Goal: Information Seeking & Learning: Check status

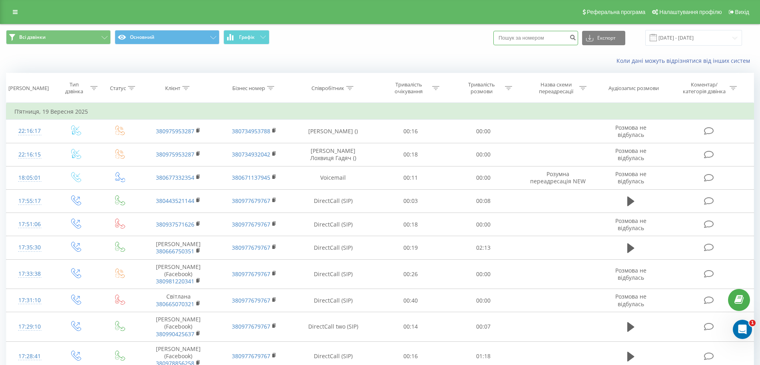
click at [553, 37] on input at bounding box center [536, 38] width 85 height 14
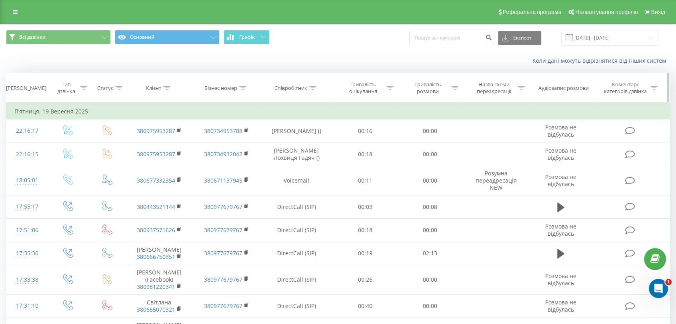
click at [313, 89] on icon at bounding box center [312, 88] width 7 height 4
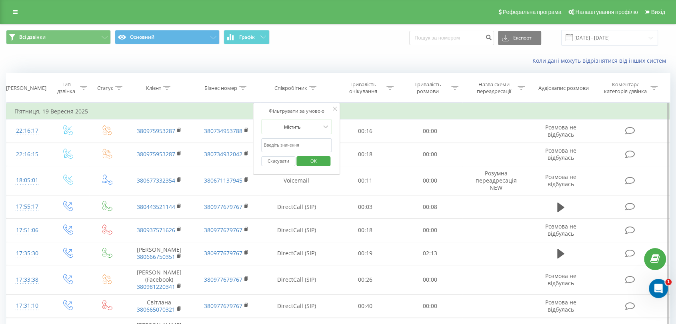
click at [299, 142] on input "text" at bounding box center [296, 145] width 70 height 14
click at [620, 39] on input "[DATE] - [DATE]" at bounding box center [609, 38] width 97 height 16
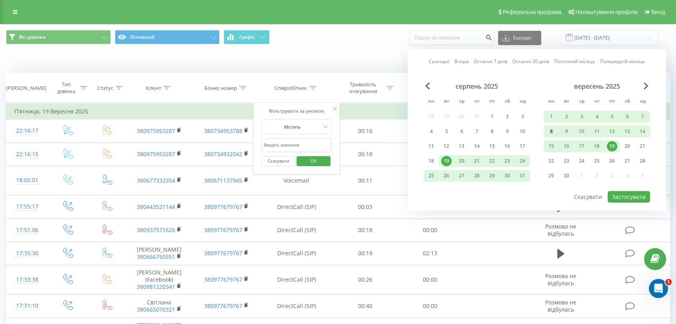
click at [550, 132] on div "8" at bounding box center [551, 131] width 10 height 10
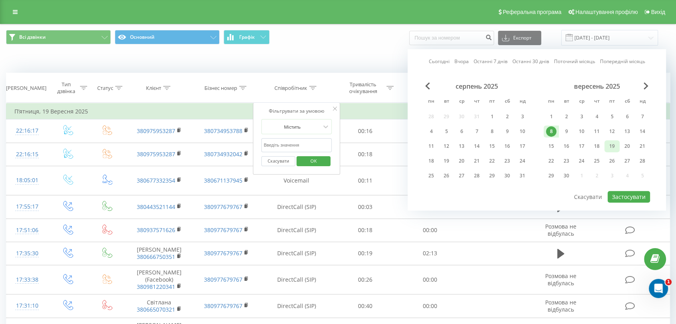
click at [615, 145] on div "19" at bounding box center [612, 146] width 10 height 10
click at [554, 131] on div "8" at bounding box center [551, 131] width 10 height 10
click at [556, 158] on div "22" at bounding box center [551, 161] width 15 height 12
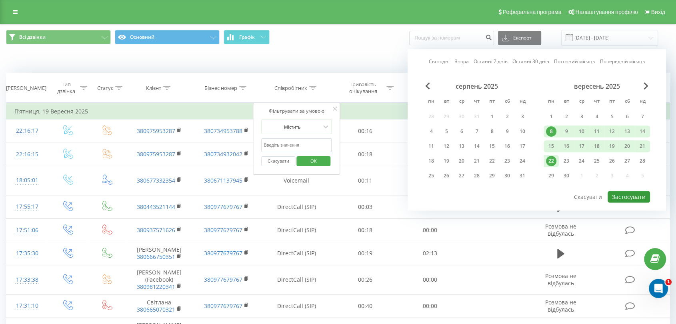
click at [635, 195] on button "Застосувати" at bounding box center [629, 197] width 42 height 12
type input "[DATE] - [DATE]"
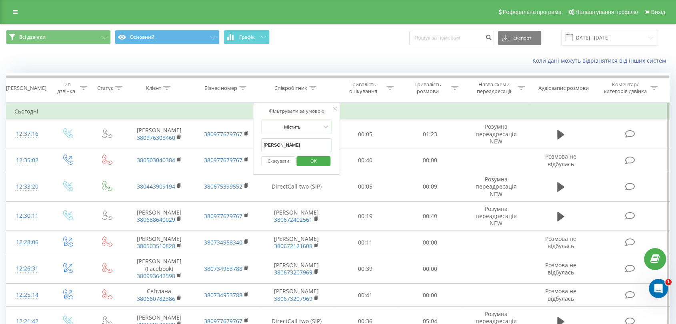
click button "OK" at bounding box center [313, 161] width 34 height 10
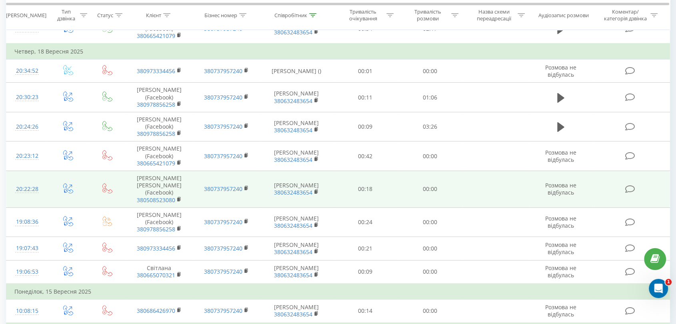
scroll to position [189, 0]
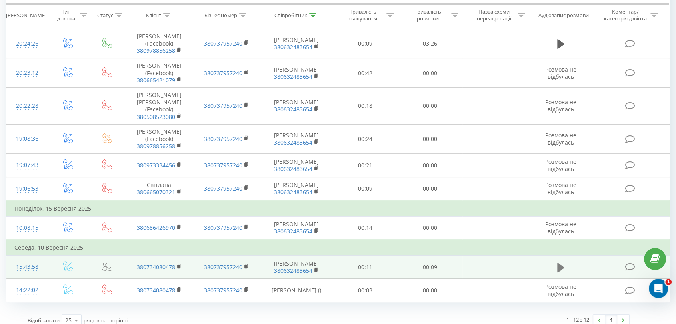
click at [563, 262] on icon at bounding box center [560, 267] width 7 height 11
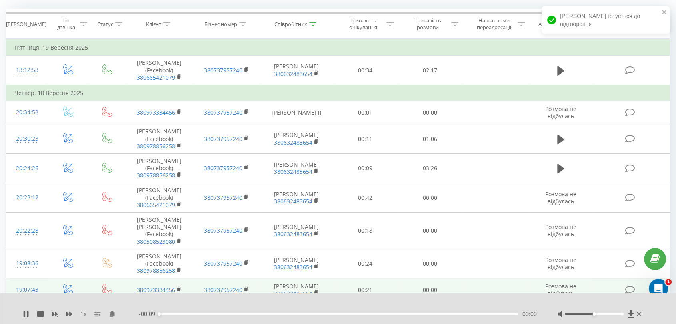
scroll to position [55, 0]
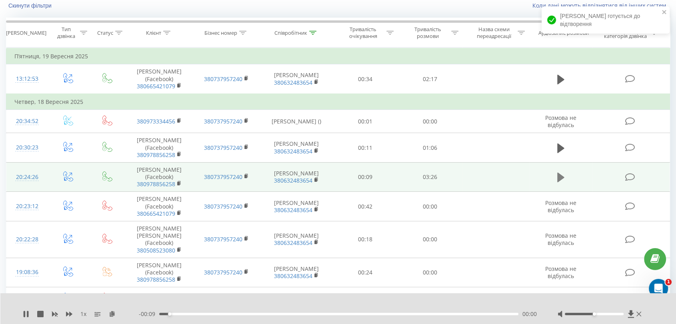
click at [560, 172] on icon at bounding box center [560, 177] width 7 height 11
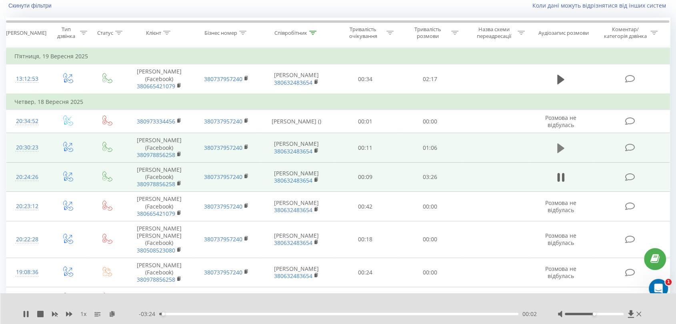
click at [562, 150] on icon at bounding box center [560, 148] width 7 height 11
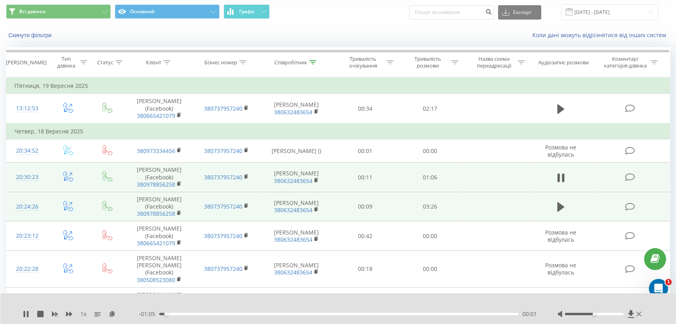
scroll to position [11, 0]
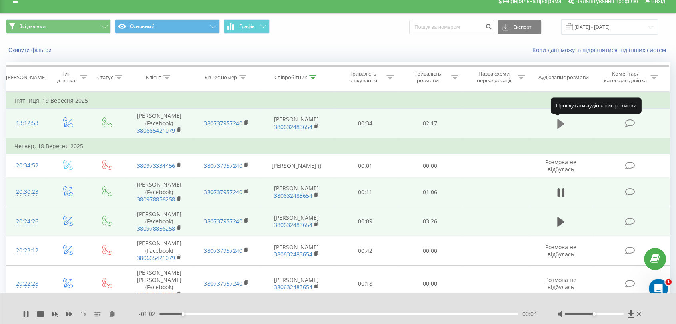
click at [559, 124] on icon at bounding box center [560, 124] width 7 height 10
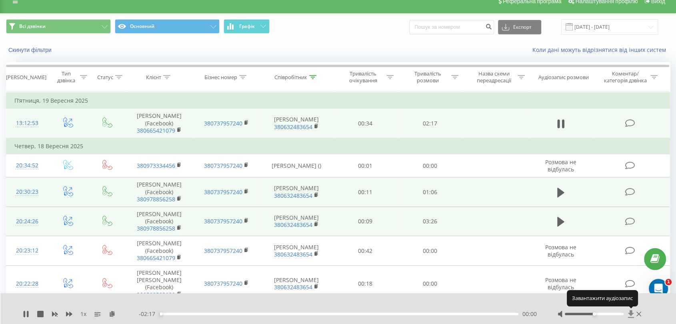
click at [629, 315] on icon at bounding box center [631, 314] width 7 height 8
click at [311, 76] on icon at bounding box center [312, 77] width 7 height 4
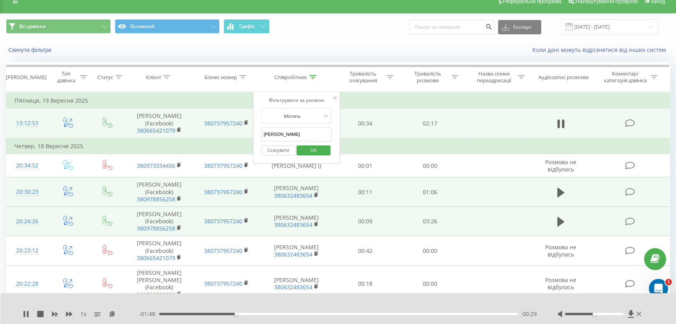
click at [307, 136] on input "[PERSON_NAME]" at bounding box center [296, 135] width 70 height 14
type input "Ф"
click at [317, 149] on span "OK" at bounding box center [313, 150] width 22 height 12
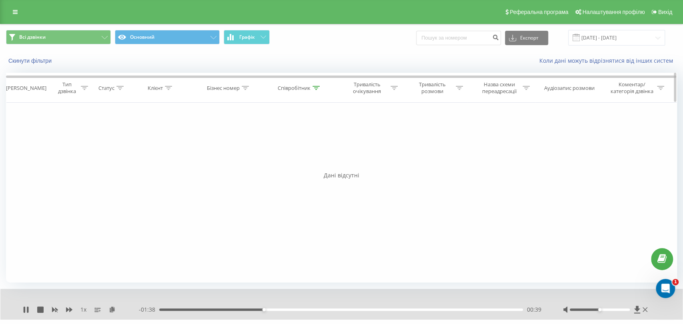
click at [313, 85] on div at bounding box center [315, 88] width 7 height 7
click at [291, 145] on input "[PERSON_NAME]" at bounding box center [299, 145] width 70 height 14
click button "OK" at bounding box center [317, 161] width 34 height 10
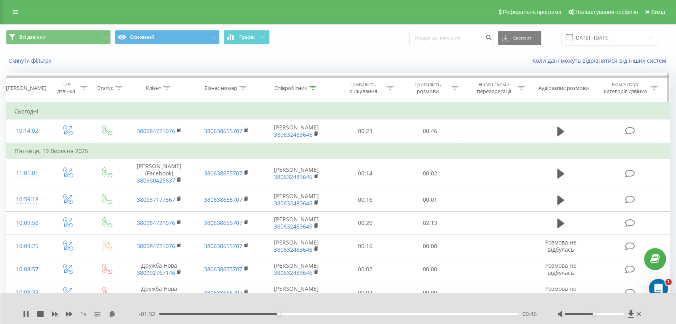
click at [310, 90] on div at bounding box center [312, 88] width 7 height 7
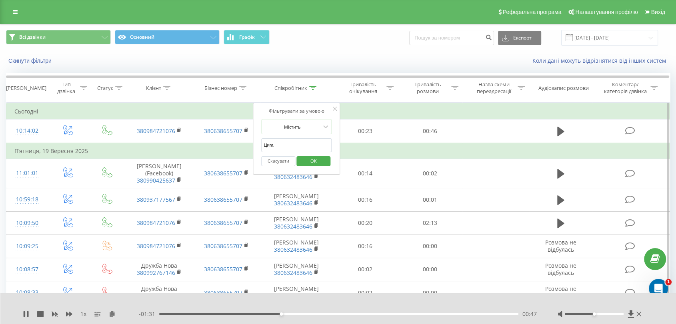
click at [288, 146] on input "Цига" at bounding box center [296, 145] width 70 height 14
type input "[PERSON_NAME]"
click button "OK" at bounding box center [313, 161] width 34 height 10
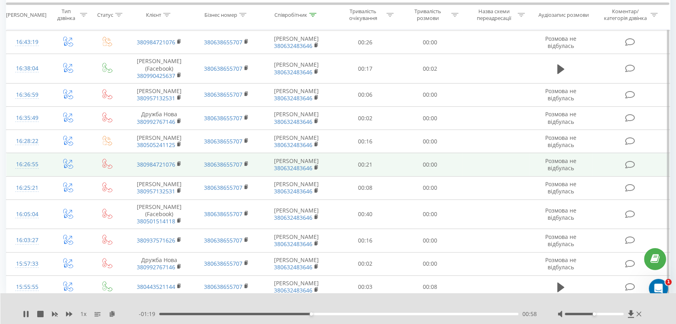
scroll to position [370, 0]
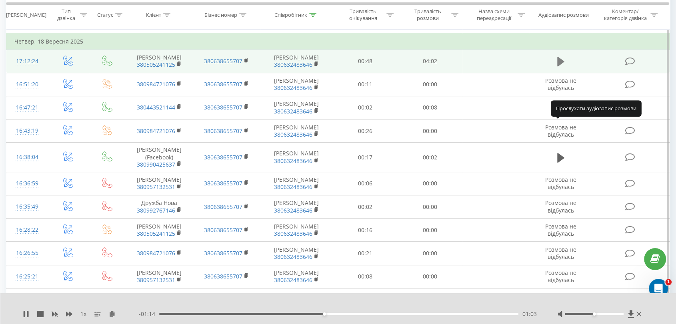
click at [560, 66] on icon at bounding box center [560, 62] width 7 height 10
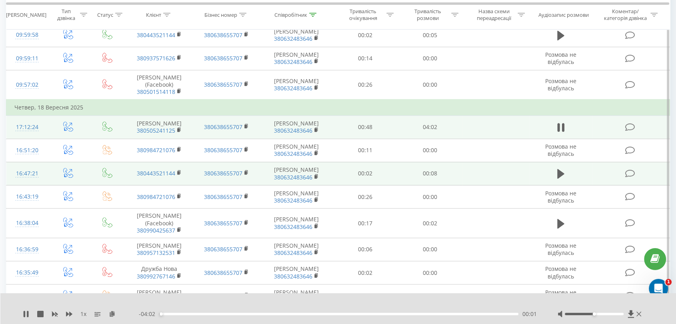
scroll to position [282, 0]
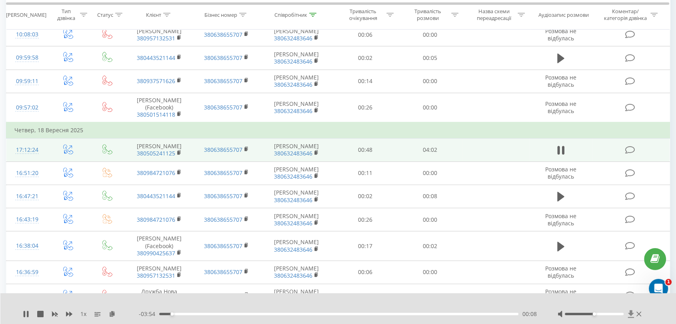
click at [631, 318] on icon at bounding box center [631, 314] width 6 height 8
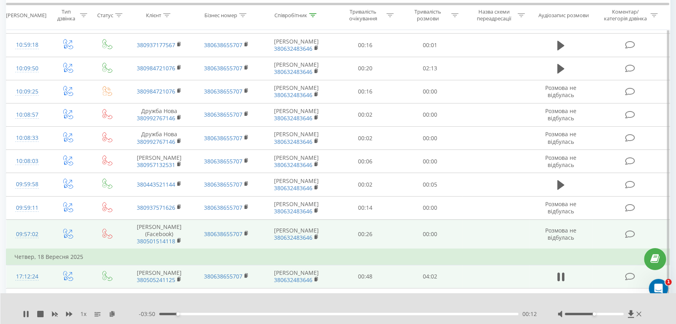
scroll to position [104, 0]
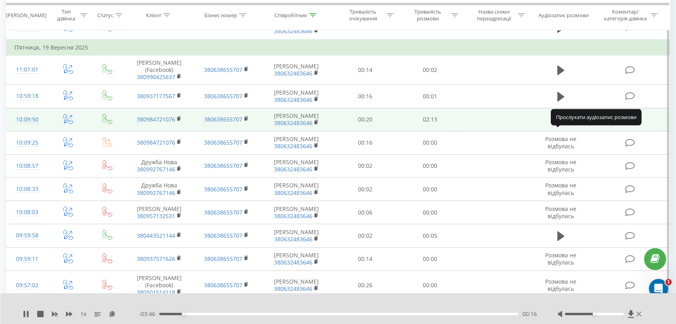
click at [560, 125] on icon at bounding box center [560, 120] width 7 height 10
click at [628, 312] on icon at bounding box center [631, 314] width 7 height 8
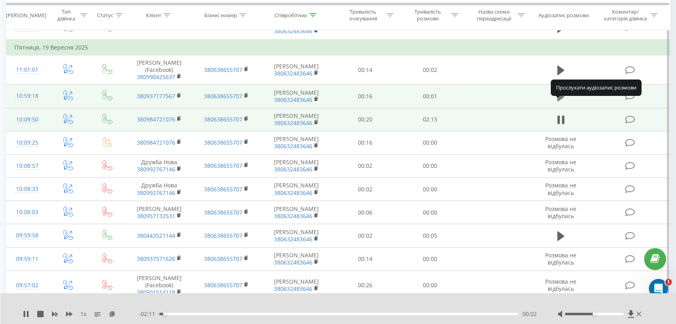
click at [560, 102] on icon at bounding box center [560, 97] width 7 height 10
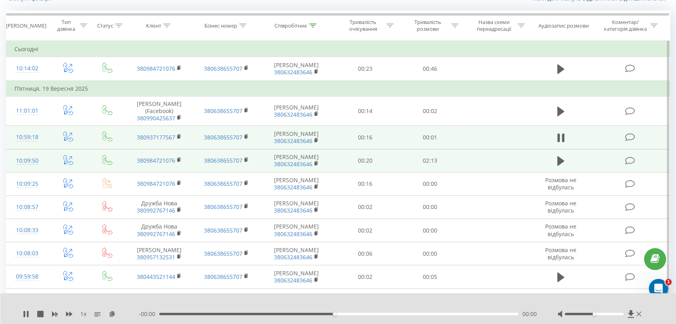
scroll to position [15, 0]
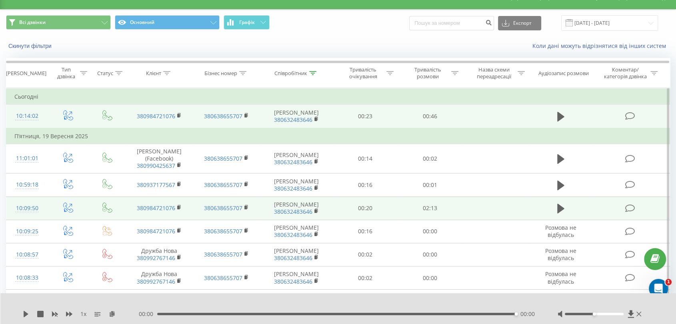
click at [553, 120] on td at bounding box center [561, 117] width 62 height 24
click at [562, 122] on icon at bounding box center [560, 116] width 7 height 11
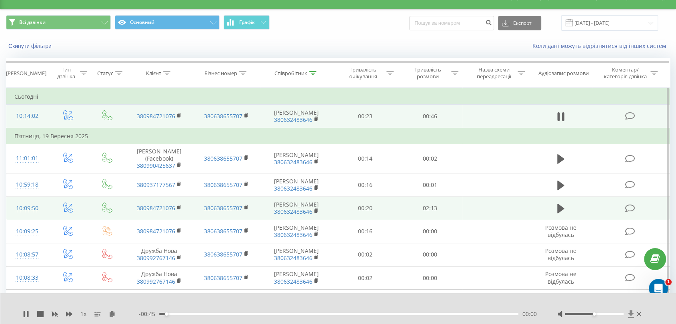
click at [631, 315] on icon at bounding box center [631, 314] width 6 height 8
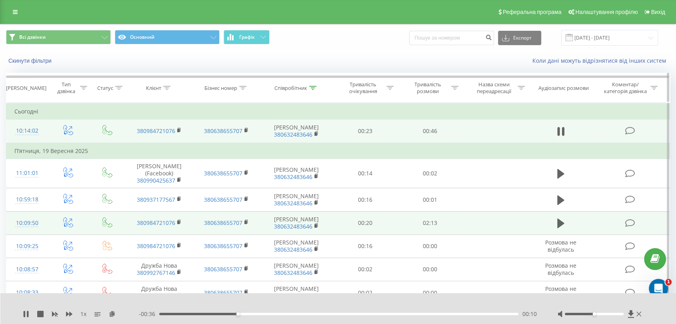
scroll to position [0, 0]
click at [15, 9] on icon at bounding box center [15, 12] width 5 height 6
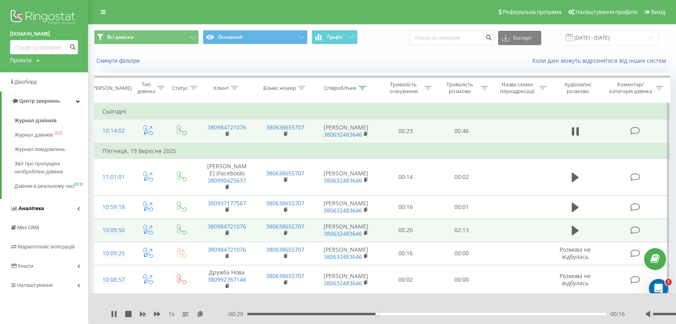
click at [26, 212] on span "Аналiтика" at bounding box center [31, 209] width 26 height 6
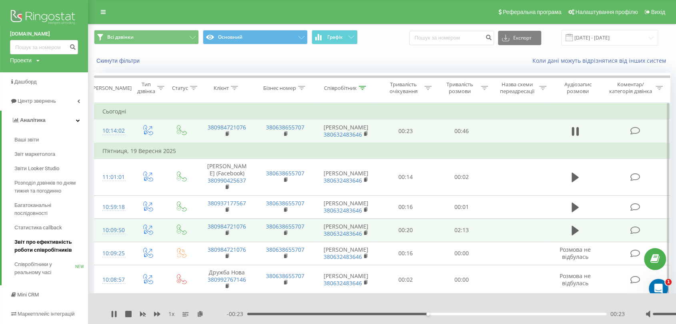
click at [46, 246] on span "Звіт про ефективність роботи співробітників" at bounding box center [49, 246] width 70 height 16
click at [35, 248] on span "Звіт про ефективність роботи співробітників" at bounding box center [49, 246] width 70 height 16
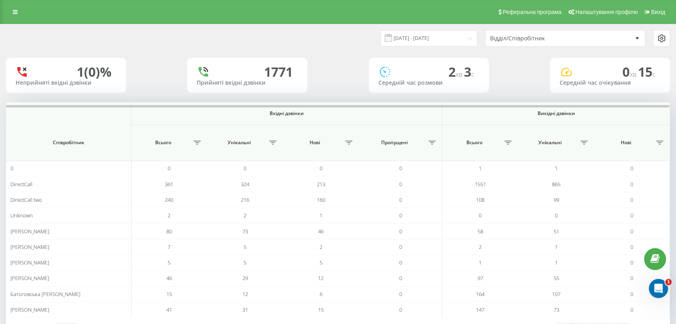
click at [619, 34] on div "Відділ/Співробітник" at bounding box center [565, 38] width 159 height 16
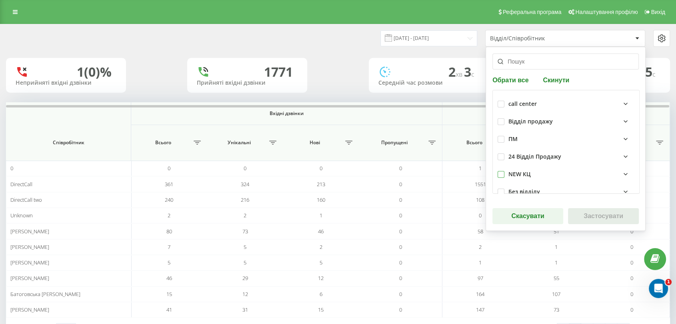
click at [501, 171] on label at bounding box center [501, 171] width 7 height 0
checkbox input "true"
click at [586, 217] on button "Застосувати" at bounding box center [603, 216] width 71 height 16
